Goal: Task Accomplishment & Management: Manage account settings

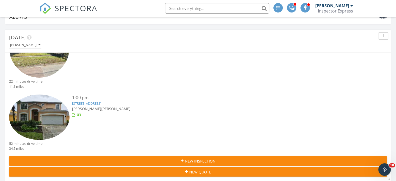
click at [94, 103] on link "2718 lido key dr, Kissimmee, Fl 34747" at bounding box center [86, 103] width 29 height 5
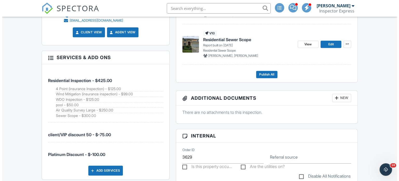
scroll to position [317, 0]
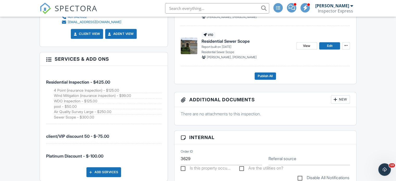
click at [340, 100] on div "New" at bounding box center [340, 99] width 19 height 8
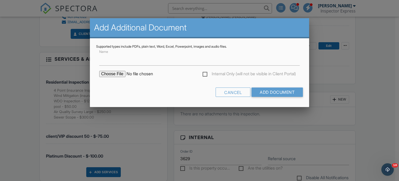
click at [112, 75] on input "file" at bounding box center [143, 74] width 88 height 6
type input "C:\fakepath\20250923_065544_00000001_00N.AVI"
click at [106, 61] on label "Name" at bounding box center [104, 59] width 11 height 6
click at [0, 0] on input "Name" at bounding box center [0, 0] width 0 height 0
click at [108, 60] on label "Name" at bounding box center [104, 59] width 11 height 6
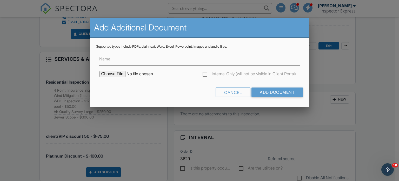
click at [0, 0] on input "Name" at bounding box center [0, 0] width 0 height 0
click at [107, 61] on label "Name" at bounding box center [104, 59] width 11 height 6
click at [0, 0] on input "Name" at bounding box center [0, 0] width 0 height 0
click at [118, 61] on input "Name" at bounding box center [199, 59] width 201 height 13
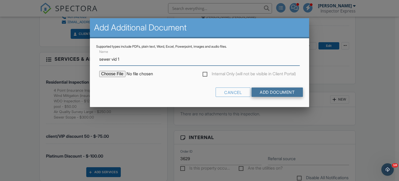
type input "sewer vid 1"
click at [274, 90] on input "Add Document" at bounding box center [277, 91] width 51 height 9
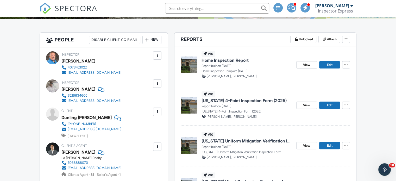
scroll to position [112, 0]
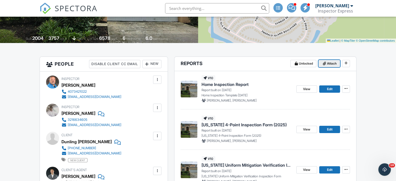
click at [326, 64] on span at bounding box center [323, 63] width 5 height 5
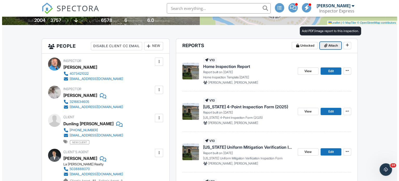
scroll to position [134, 0]
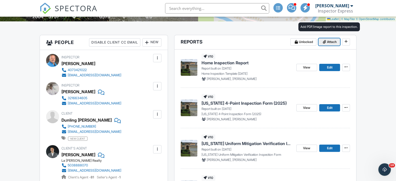
click at [326, 41] on span at bounding box center [323, 41] width 5 height 5
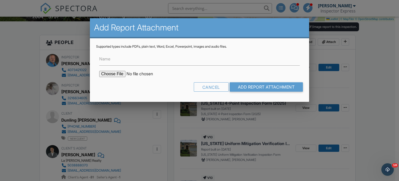
click at [108, 61] on label "Name" at bounding box center [104, 59] width 11 height 6
click at [108, 61] on input "Name" at bounding box center [199, 59] width 201 height 13
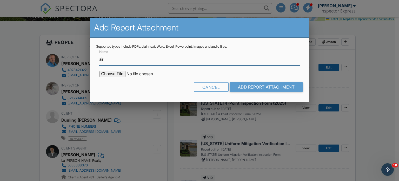
type input "Air quality survey"
click at [108, 75] on input "file" at bounding box center [143, 74] width 88 height 6
type input "C:\fakepath\2718LidoKeydr (1).pdf"
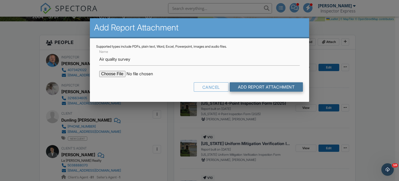
click at [264, 87] on input "Add Report Attachment" at bounding box center [267, 86] width 74 height 9
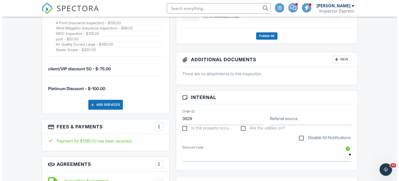
scroll to position [385, 0]
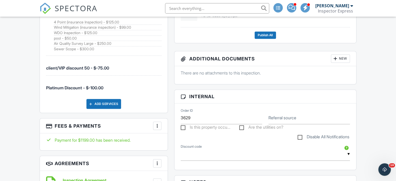
click at [336, 58] on div at bounding box center [334, 58] width 5 height 5
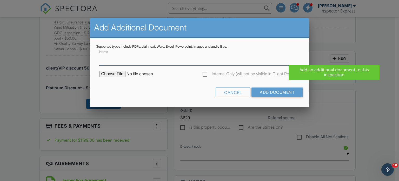
click at [104, 64] on input "Name" at bounding box center [199, 59] width 201 height 13
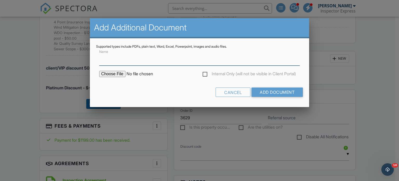
type input "sewer vid 1"
click at [111, 74] on input "file" at bounding box center [143, 74] width 88 height 6
type input "C:\fakepath\20250923_065544_00000001_00N.AVI"
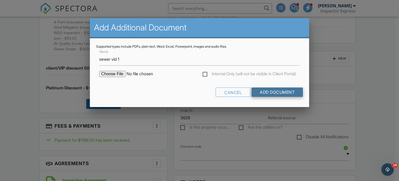
click at [266, 91] on input "Add Document" at bounding box center [277, 91] width 51 height 9
